Goal: Transaction & Acquisition: Purchase product/service

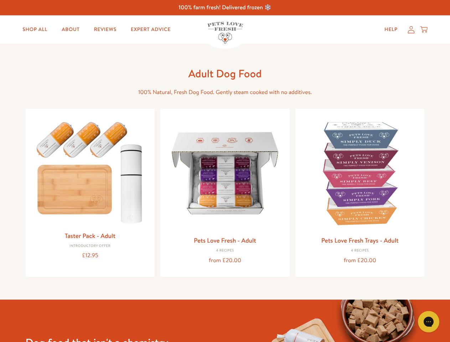
click at [428, 322] on icon "Gorgias live chat" at bounding box center [428, 321] width 7 height 7
